Goal: Transaction & Acquisition: Obtain resource

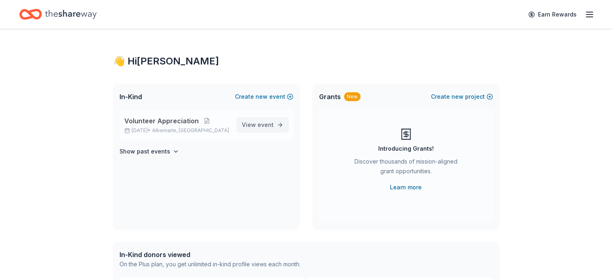
click at [265, 118] on link "View event" at bounding box center [263, 124] width 52 height 14
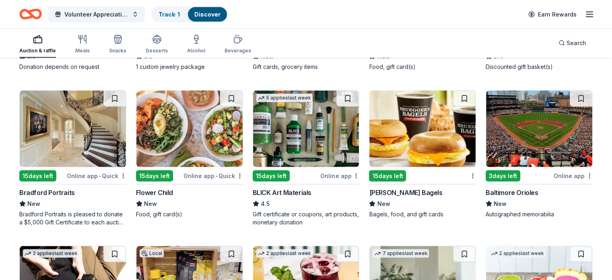
scroll to position [1595, 0]
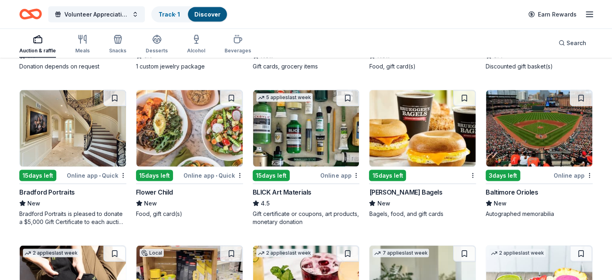
click at [120, 141] on img at bounding box center [73, 128] width 106 height 76
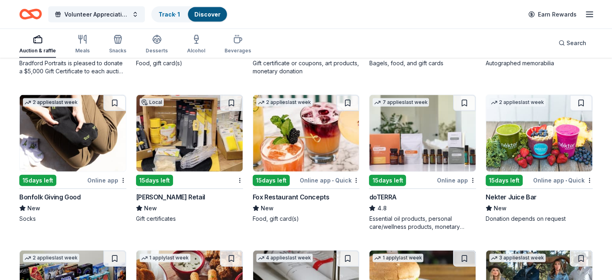
scroll to position [1746, 0]
click at [183, 138] on img at bounding box center [189, 133] width 106 height 76
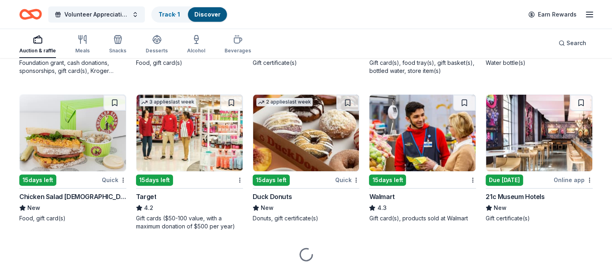
scroll to position [3281, 0]
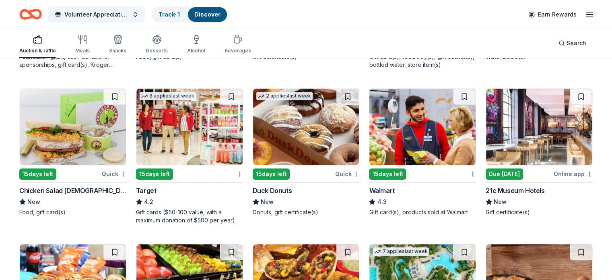
click at [77, 148] on img at bounding box center [73, 127] width 106 height 76
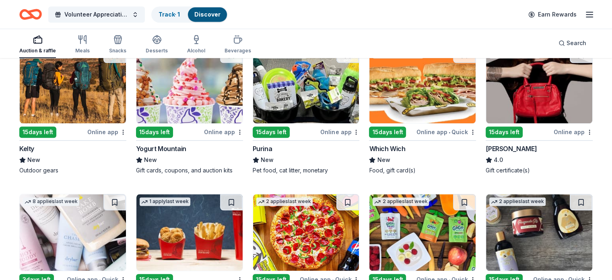
scroll to position [3772, 0]
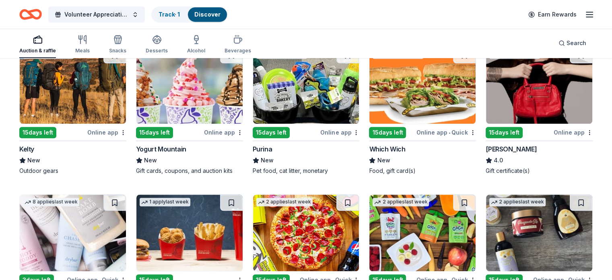
click at [543, 96] on img at bounding box center [539, 85] width 106 height 76
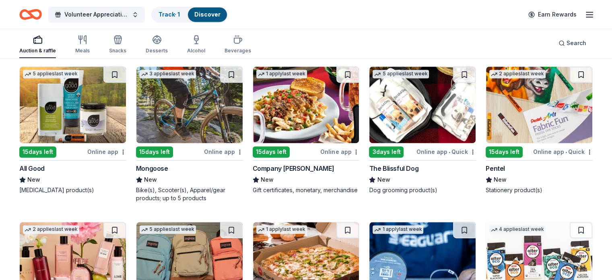
scroll to position [4211, 0]
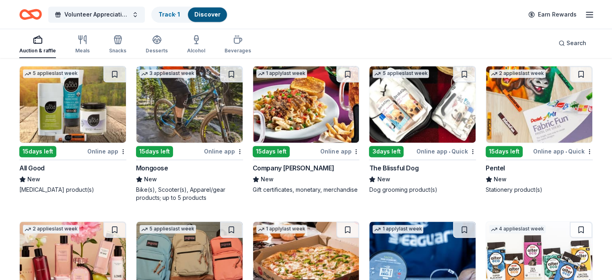
click at [505, 99] on img at bounding box center [539, 104] width 106 height 76
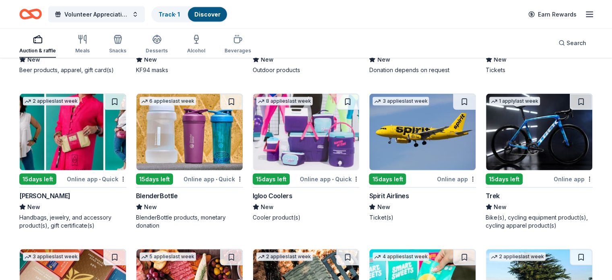
scroll to position [4640, 0]
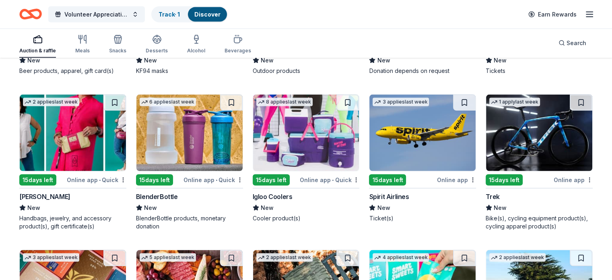
click at [71, 135] on img at bounding box center [73, 133] width 106 height 76
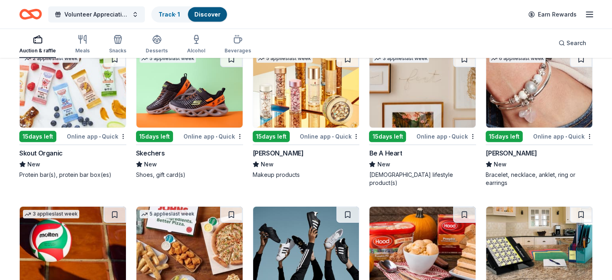
scroll to position [5666, 0]
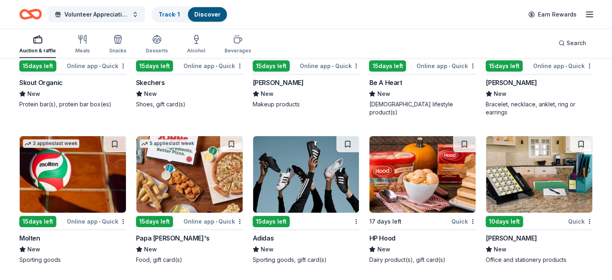
click at [586, 17] on line "button" at bounding box center [589, 17] width 6 height 0
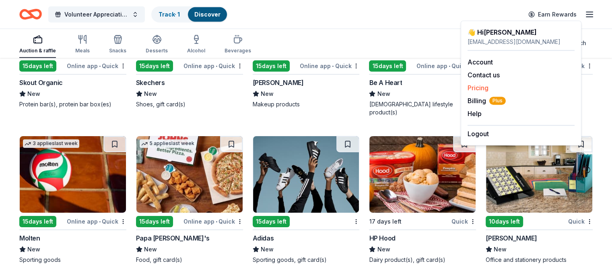
click at [477, 87] on link "Pricing" at bounding box center [477, 88] width 21 height 8
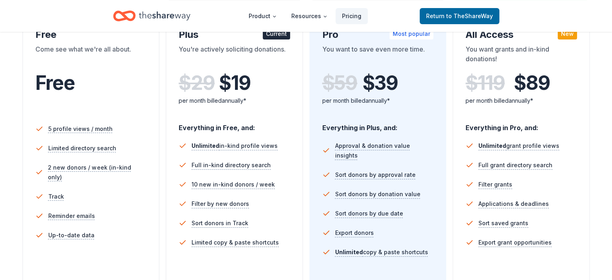
scroll to position [156, 0]
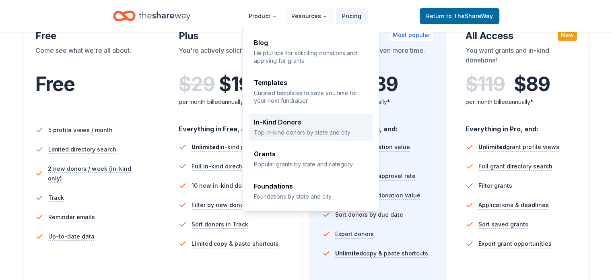
click at [282, 134] on p "Top in-kind donors by state and city" at bounding box center [311, 132] width 114 height 8
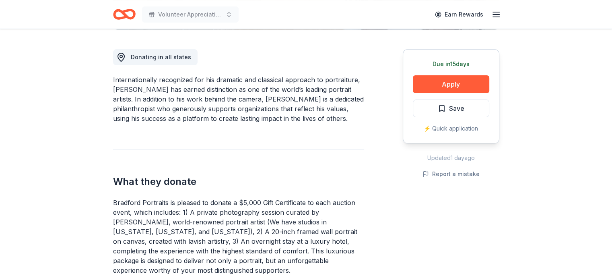
scroll to position [214, 0]
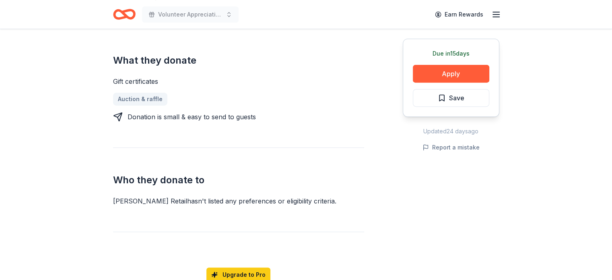
scroll to position [319, 0]
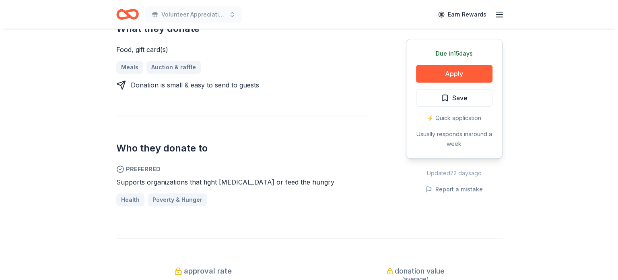
scroll to position [368, 0]
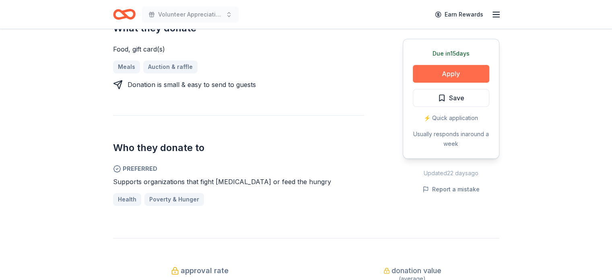
click at [453, 71] on button "Apply" at bounding box center [451, 74] width 76 height 18
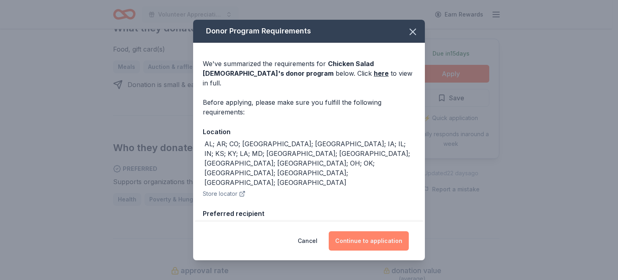
click at [360, 242] on button "Continue to application" at bounding box center [369, 240] width 80 height 19
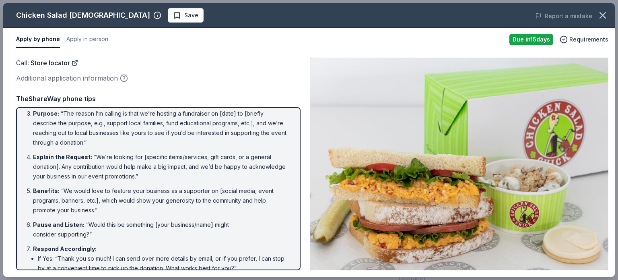
scroll to position [54, 0]
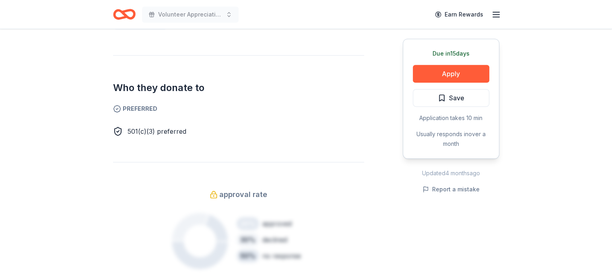
scroll to position [393, 0]
click at [475, 78] on button "Apply" at bounding box center [451, 74] width 76 height 18
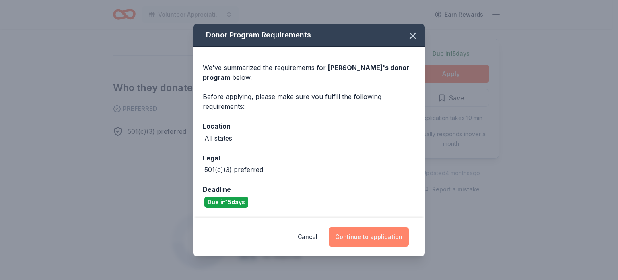
click at [377, 237] on button "Continue to application" at bounding box center [369, 236] width 80 height 19
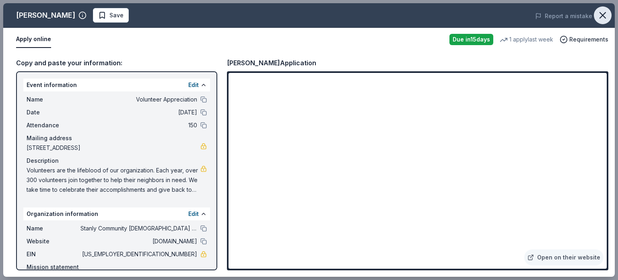
click at [599, 14] on icon "button" at bounding box center [602, 15] width 11 height 11
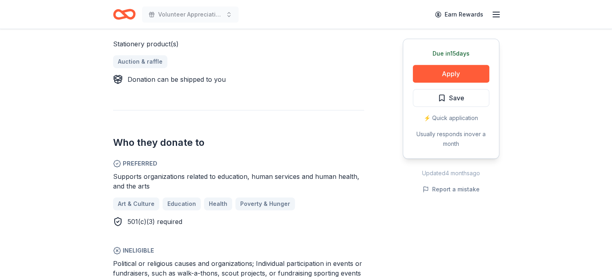
scroll to position [339, 0]
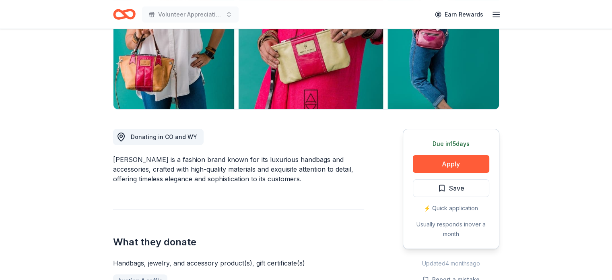
scroll to position [135, 0]
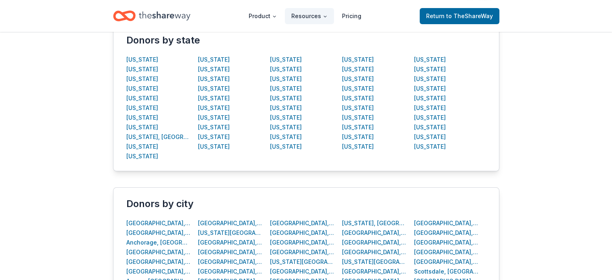
scroll to position [173, 0]
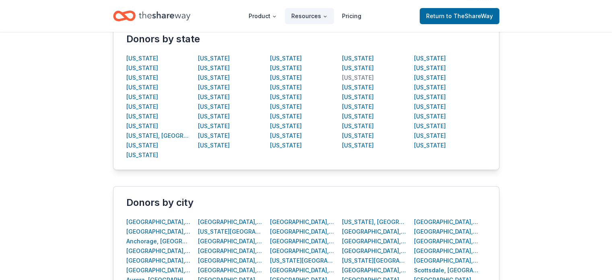
click at [351, 77] on div "North Carolina" at bounding box center [358, 78] width 32 height 10
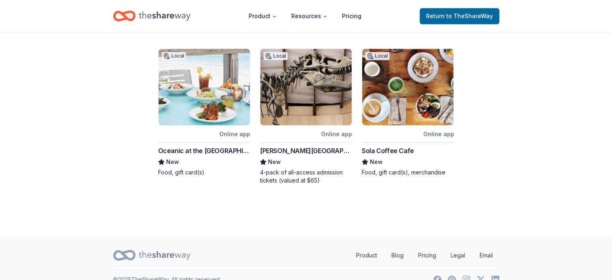
scroll to position [467, 0]
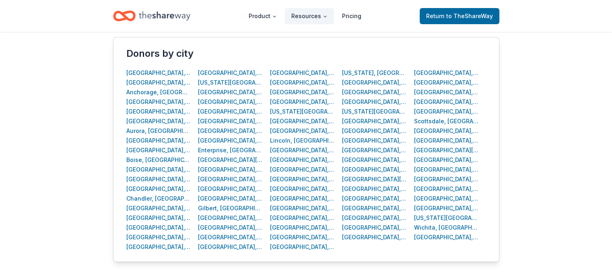
scroll to position [323, 0]
click at [137, 211] on div "Charlotte, NC" at bounding box center [158, 208] width 65 height 10
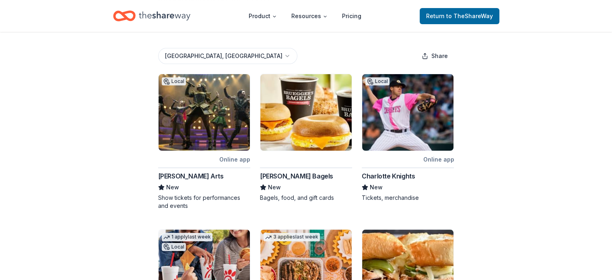
scroll to position [113, 0]
click at [200, 144] on img at bounding box center [203, 112] width 91 height 76
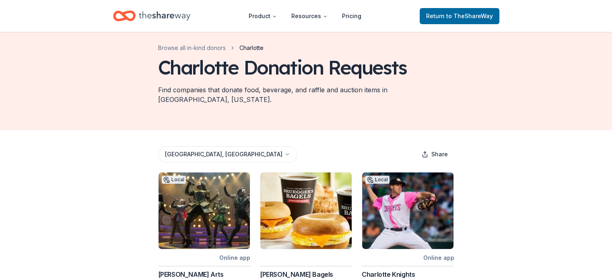
scroll to position [0, 0]
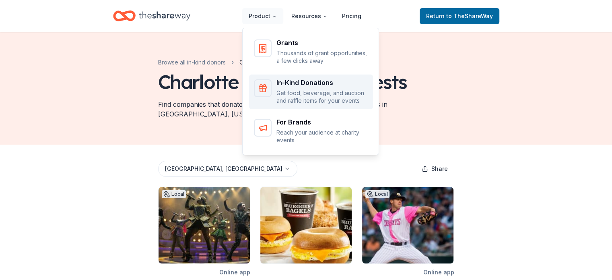
click at [281, 95] on p "Get food, beverage, and auction and raffle items for your events" at bounding box center [322, 97] width 92 height 16
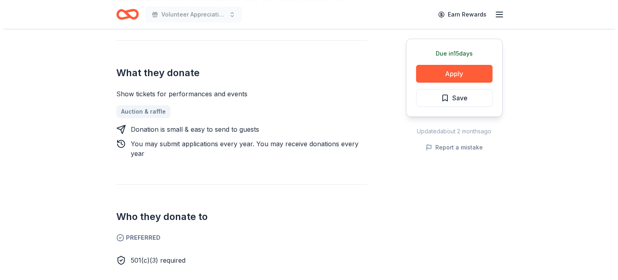
scroll to position [292, 0]
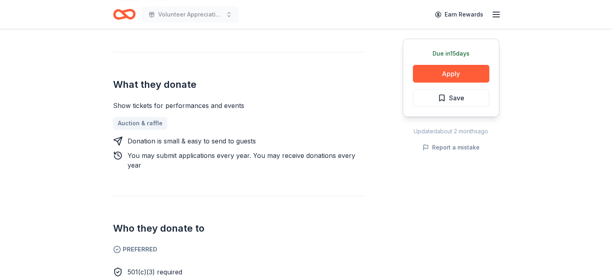
click at [451, 63] on div "Due [DATE] Apply Save" at bounding box center [451, 78] width 97 height 78
click at [447, 72] on button "Apply" at bounding box center [451, 74] width 76 height 18
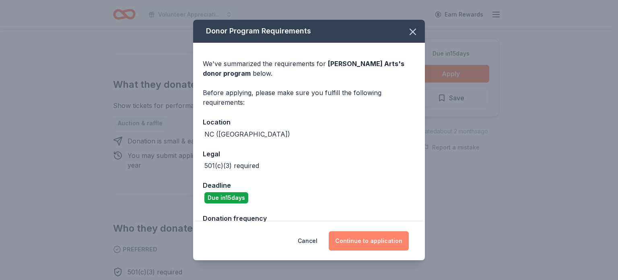
click at [351, 241] on button "Continue to application" at bounding box center [369, 240] width 80 height 19
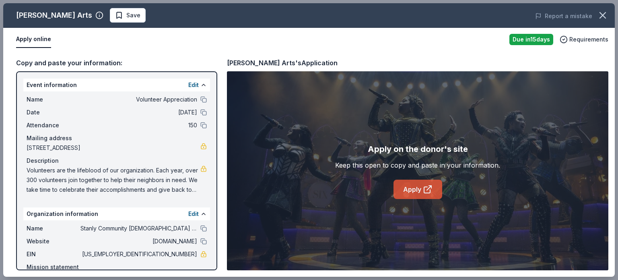
click at [423, 186] on icon at bounding box center [428, 189] width 10 height 10
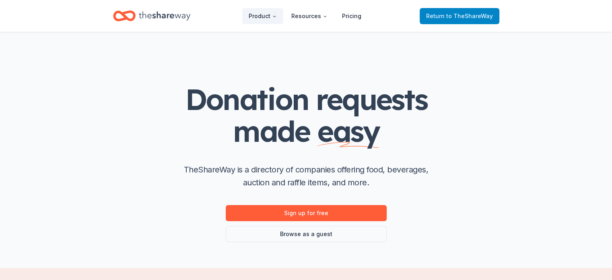
click at [438, 17] on span "Return to TheShareWay" at bounding box center [459, 16] width 67 height 10
click at [478, 14] on span "to TheShareWay" at bounding box center [469, 15] width 47 height 7
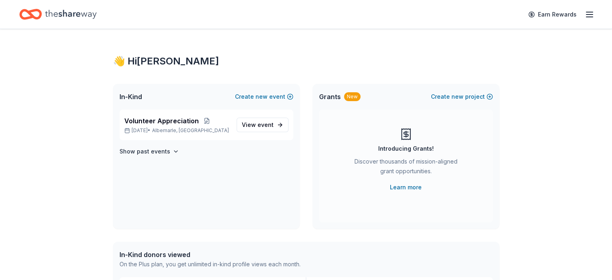
click at [585, 14] on icon "button" at bounding box center [590, 15] width 10 height 10
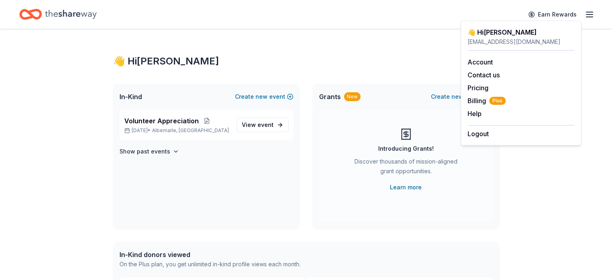
click at [585, 14] on icon "button" at bounding box center [590, 15] width 10 height 10
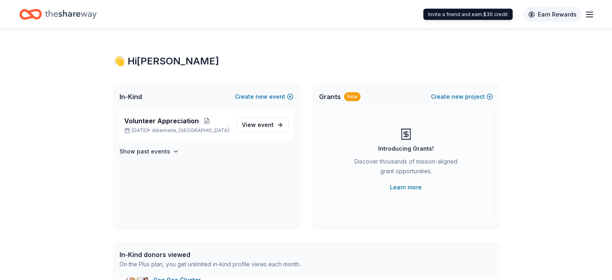
click at [544, 13] on link "Earn Rewards" at bounding box center [552, 14] width 58 height 14
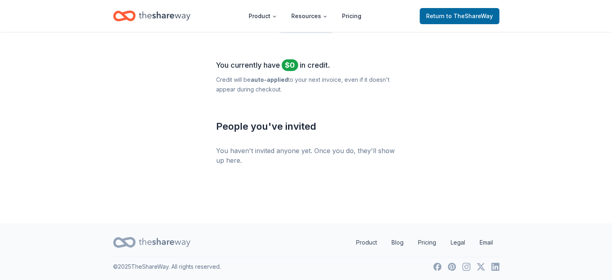
scroll to position [341, 0]
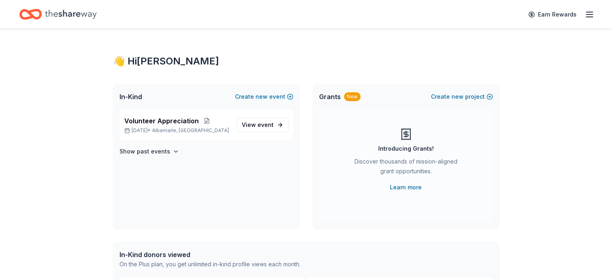
click at [88, 16] on icon "Home" at bounding box center [70, 14] width 51 height 16
click at [585, 16] on icon "button" at bounding box center [590, 15] width 10 height 10
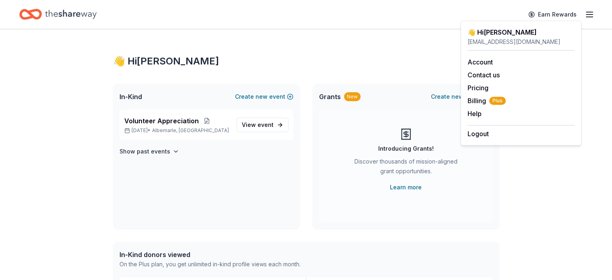
click at [585, 16] on icon "button" at bounding box center [590, 15] width 10 height 10
